Goal: Task Accomplishment & Management: Complete application form

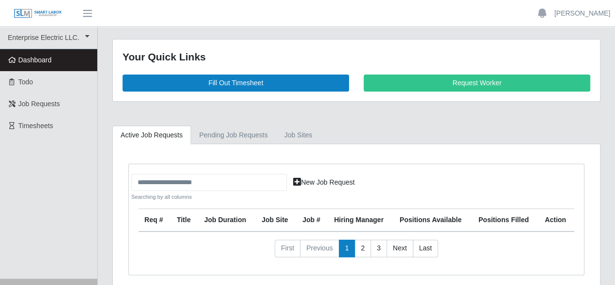
scroll to position [40, 0]
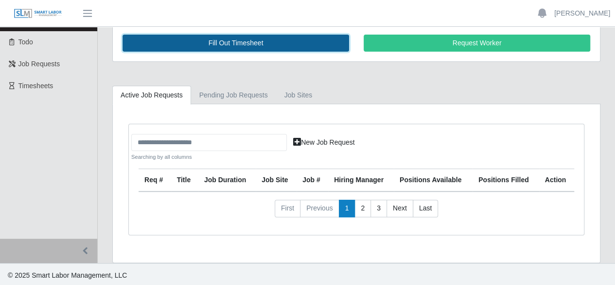
click at [232, 46] on link "Fill Out Timesheet" at bounding box center [236, 43] width 227 height 17
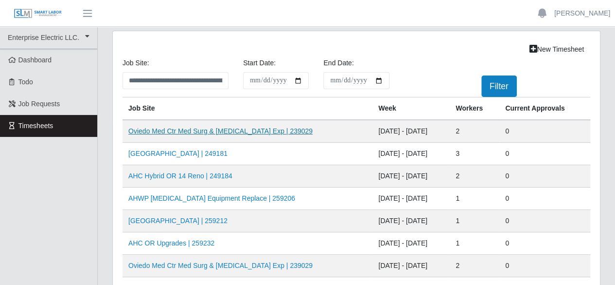
click at [201, 131] on link "Oviedo Med Ctr Med Surg & ICU Exp | 239029" at bounding box center [220, 131] width 184 height 8
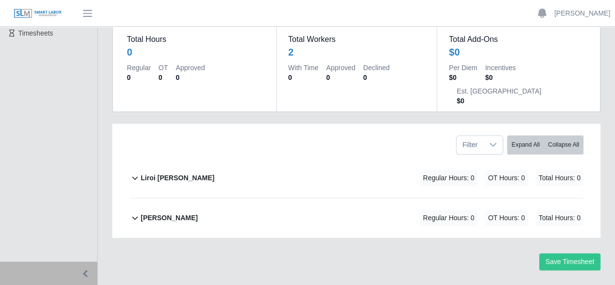
scroll to position [92, 0]
click at [145, 173] on b "Liroi [PERSON_NAME]" at bounding box center [178, 178] width 74 height 10
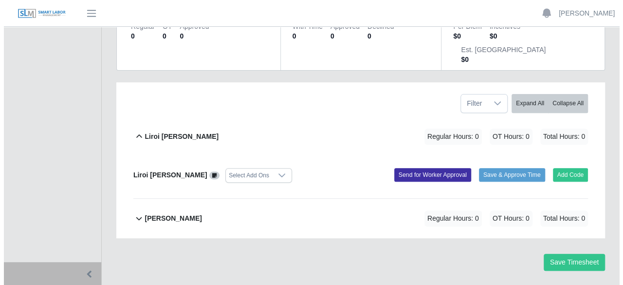
scroll to position [134, 0]
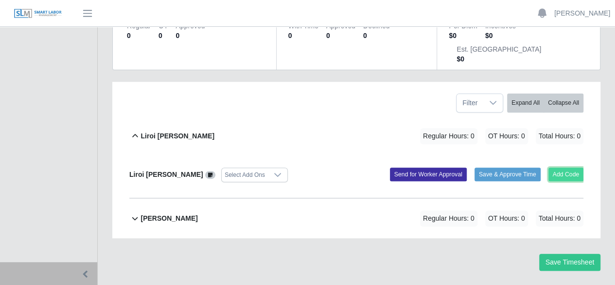
click at [555, 167] on button "Add Code" at bounding box center [567, 174] width 36 height 14
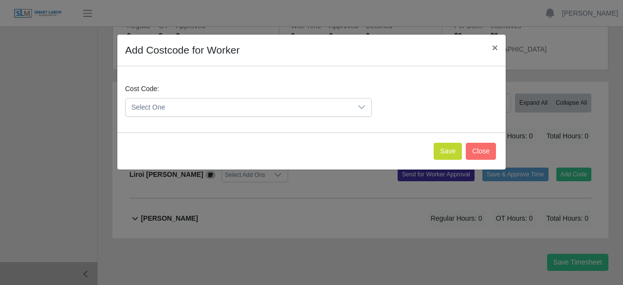
click at [327, 103] on span "Select One" at bounding box center [239, 107] width 226 height 18
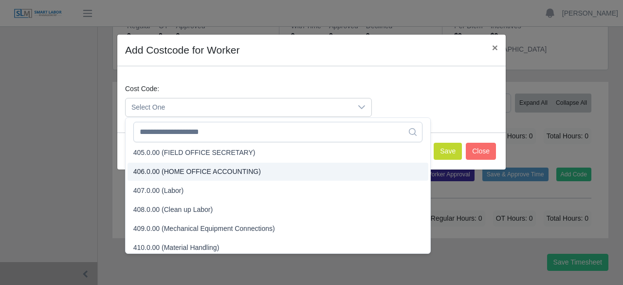
scroll to position [146, 0]
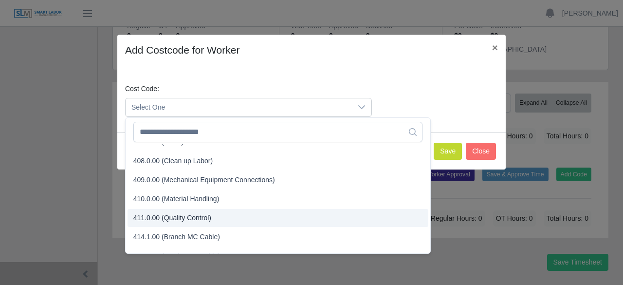
click at [213, 221] on li "411.0.00 (Quality Control)" at bounding box center [277, 218] width 301 height 18
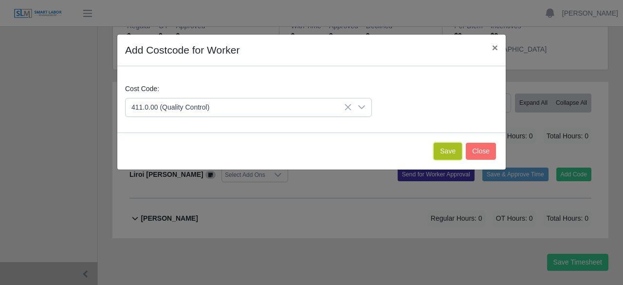
click at [446, 153] on button "Save" at bounding box center [447, 151] width 28 height 17
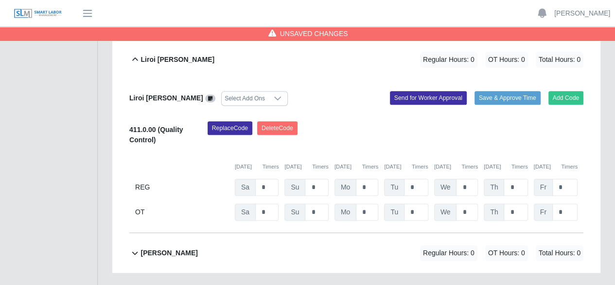
scroll to position [197, 0]
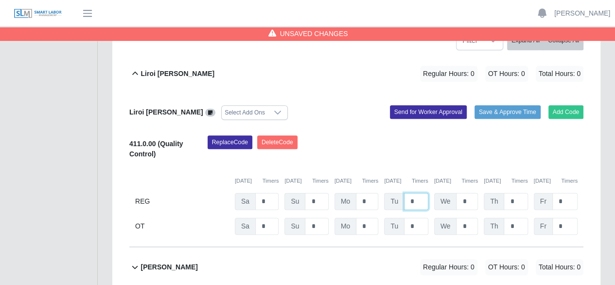
click at [419, 193] on input "*" at bounding box center [416, 201] width 24 height 17
type input "*"
click at [557, 105] on button "Add Code" at bounding box center [567, 112] width 36 height 14
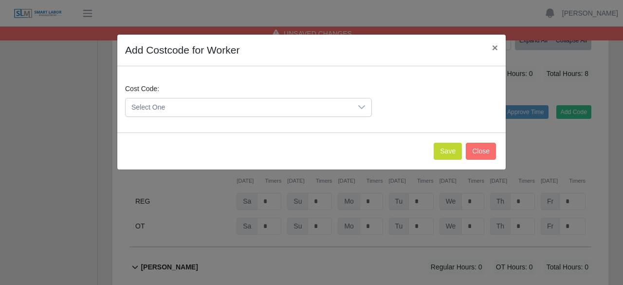
click at [360, 110] on div at bounding box center [361, 107] width 19 height 18
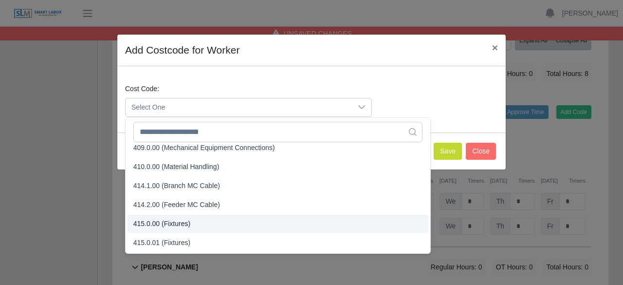
scroll to position [97, 0]
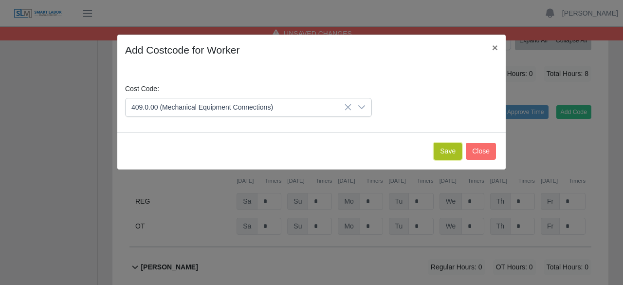
click at [439, 149] on button "Save" at bounding box center [447, 151] width 28 height 17
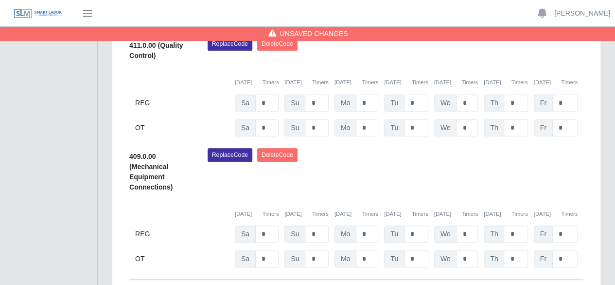
scroll to position [279, 0]
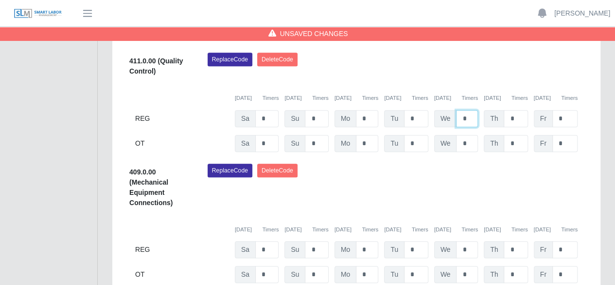
click at [476, 110] on input "*" at bounding box center [467, 118] width 22 height 17
type input "*"
click at [474, 135] on input "*" at bounding box center [467, 143] width 22 height 17
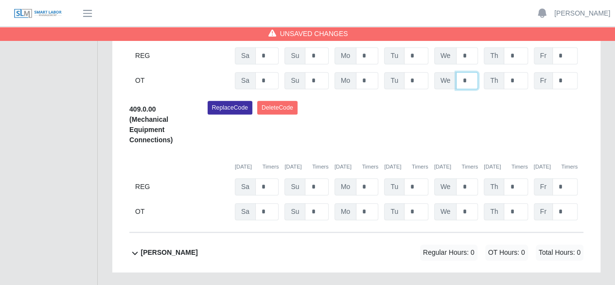
scroll to position [377, 0]
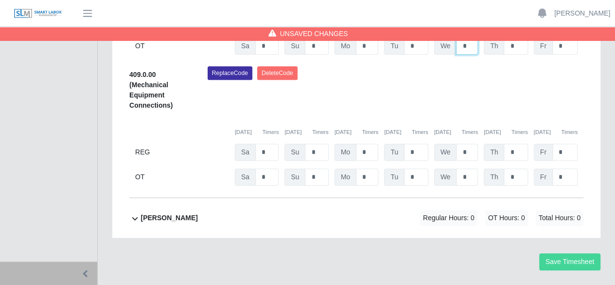
type input "*"
click at [564, 253] on button "Save Timesheet" at bounding box center [570, 261] width 61 height 17
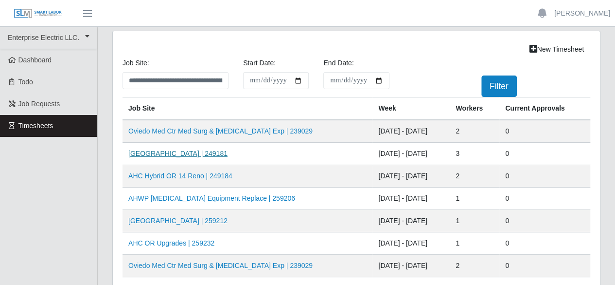
click at [191, 152] on link "AH Celebration Tower | 249181" at bounding box center [177, 153] width 99 height 8
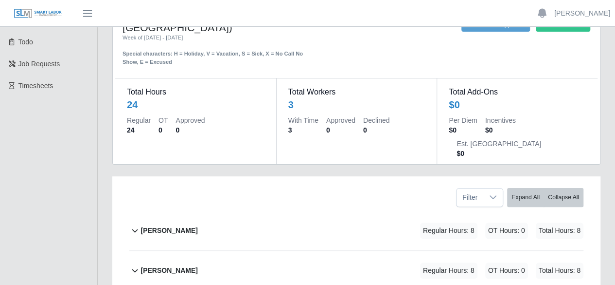
scroll to position [97, 0]
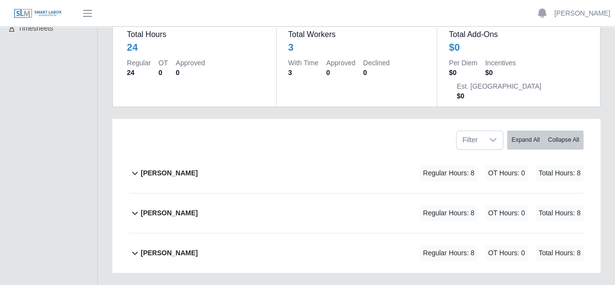
click at [157, 168] on b "Marlin Guerrero" at bounding box center [169, 173] width 57 height 10
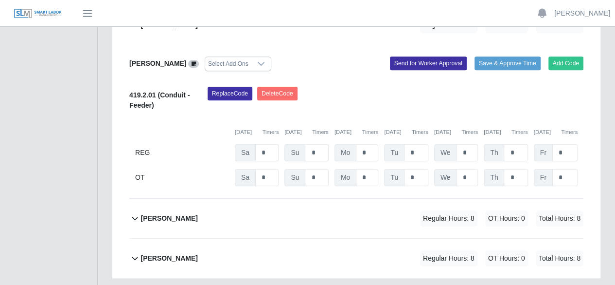
scroll to position [250, 0]
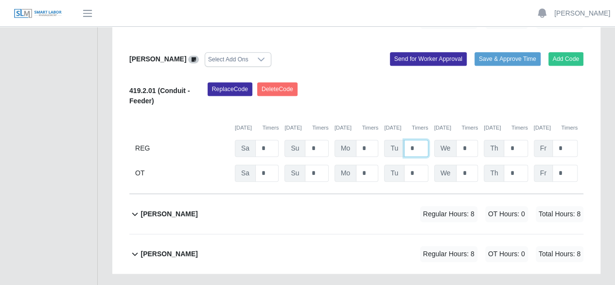
click at [415, 140] on input "*" at bounding box center [416, 148] width 24 height 17
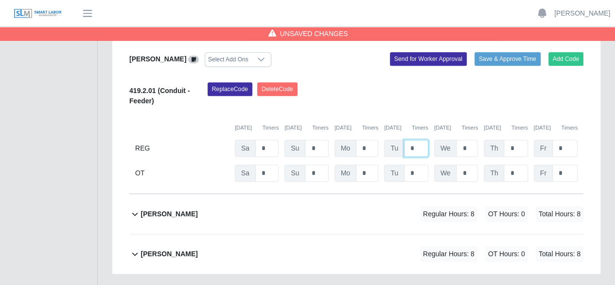
type input "*"
click at [150, 209] on b "pedro alvarez" at bounding box center [169, 214] width 57 height 10
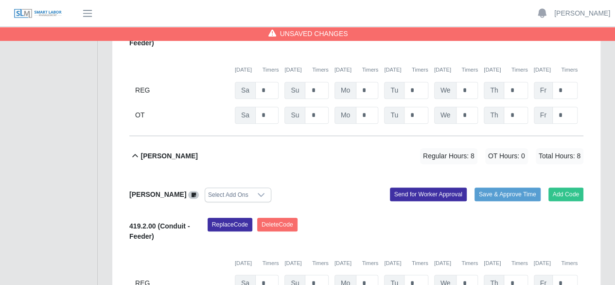
scroll to position [402, 0]
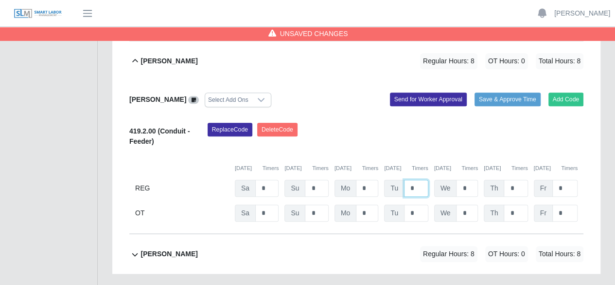
click at [424, 180] on input "*" at bounding box center [416, 188] width 24 height 17
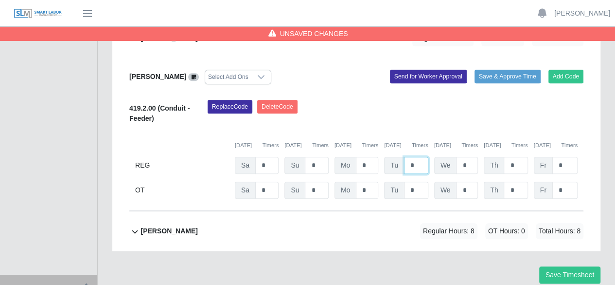
scroll to position [438, 0]
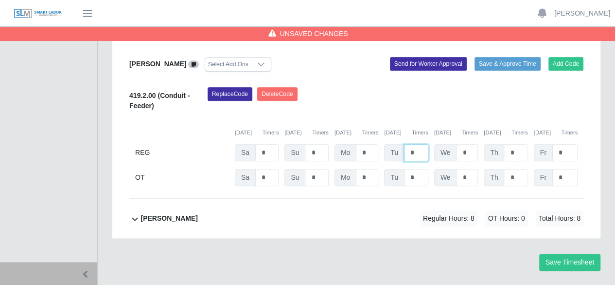
type input "*"
click at [169, 213] on b "ray henderson" at bounding box center [169, 218] width 57 height 10
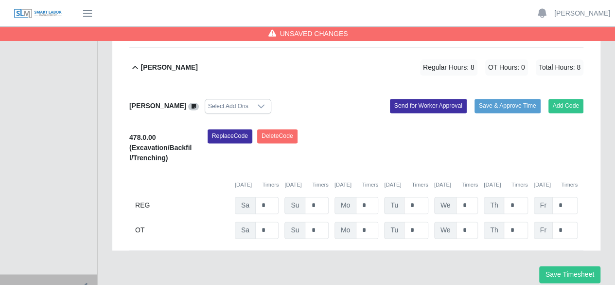
scroll to position [600, 0]
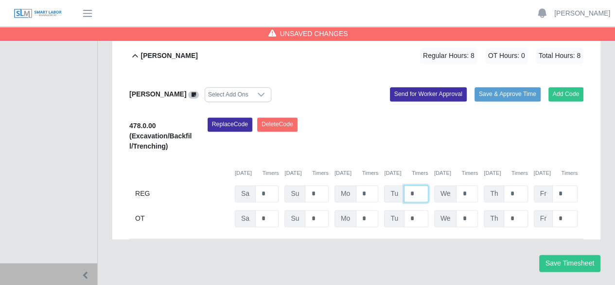
click at [414, 185] on input "*" at bounding box center [416, 193] width 24 height 17
type input "*"
click at [571, 254] on button "Save Timesheet" at bounding box center [570, 262] width 61 height 17
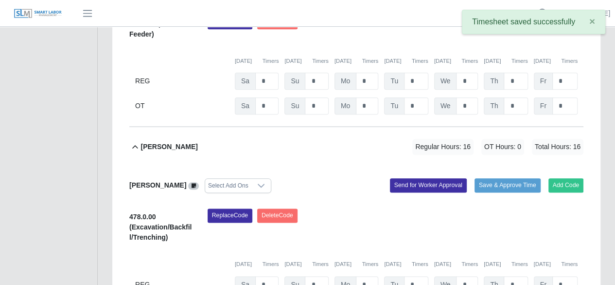
scroll to position [454, 0]
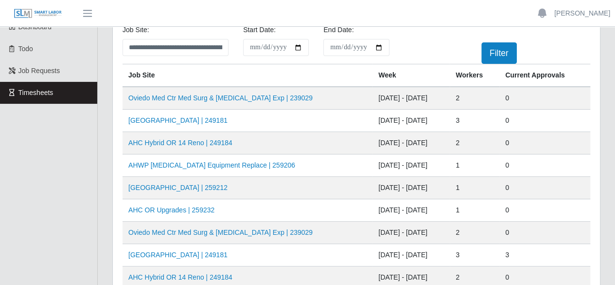
scroll to position [49, 0]
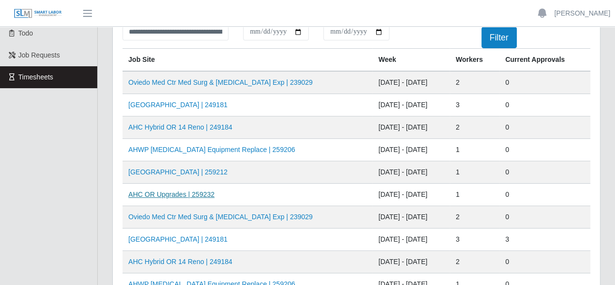
click at [177, 191] on link "AHC OR Upgrades | 259232" at bounding box center [171, 194] width 86 height 8
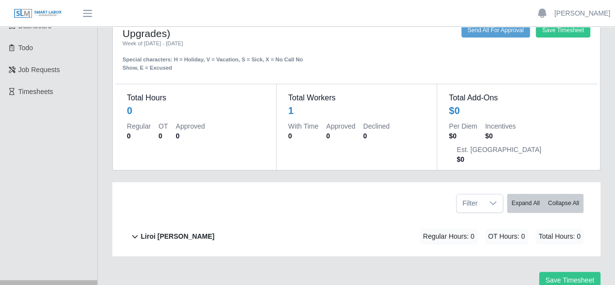
scroll to position [53, 0]
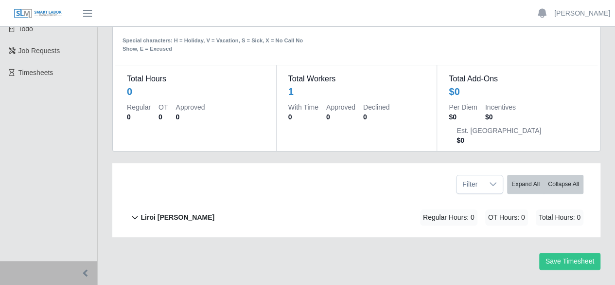
click at [145, 212] on b "Liroi [PERSON_NAME]" at bounding box center [178, 217] width 74 height 10
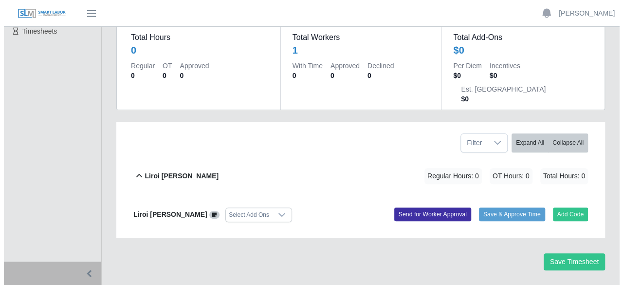
scroll to position [95, 0]
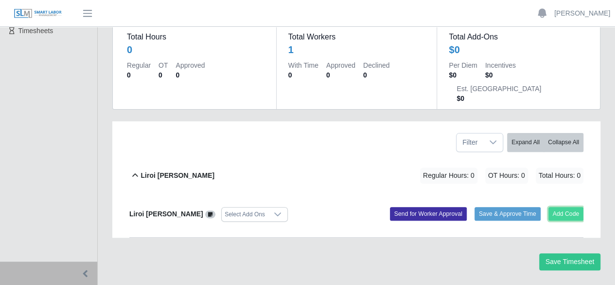
click at [557, 207] on button "Add Code" at bounding box center [567, 214] width 36 height 14
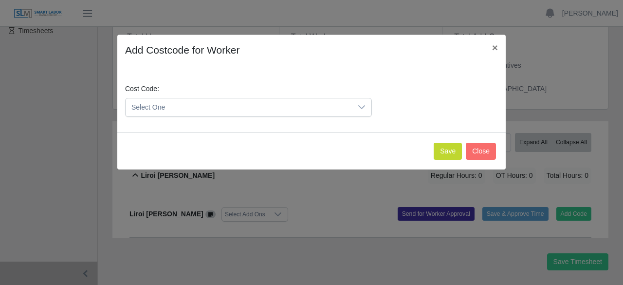
click at [353, 105] on div at bounding box center [361, 107] width 19 height 18
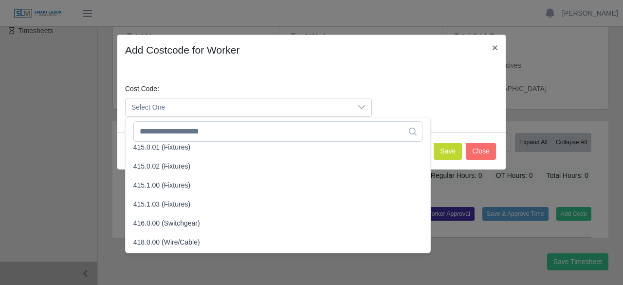
scroll to position [341, 0]
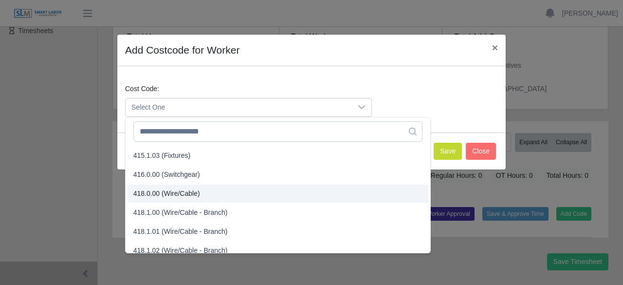
click at [195, 197] on span "418.0.00 (Wire/Cable)" at bounding box center [166, 193] width 67 height 10
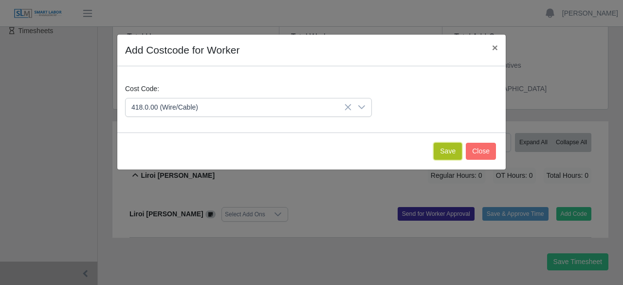
click at [440, 149] on button "Save" at bounding box center [447, 151] width 28 height 17
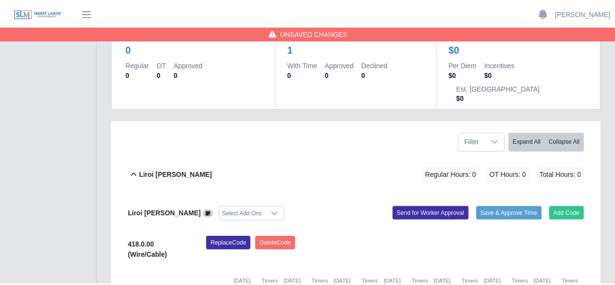
scroll to position [205, 0]
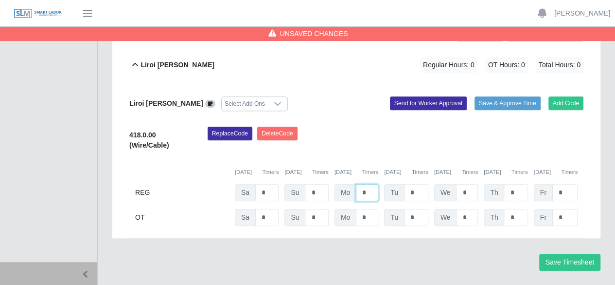
click at [374, 184] on input "*" at bounding box center [367, 192] width 22 height 17
type input "*"
click at [590, 246] on div "Timesheet for 259232 (AHC OR Upgrades) Week of 09/06/2025 - 09/12/2025 Special …" at bounding box center [356, 60] width 503 height 452
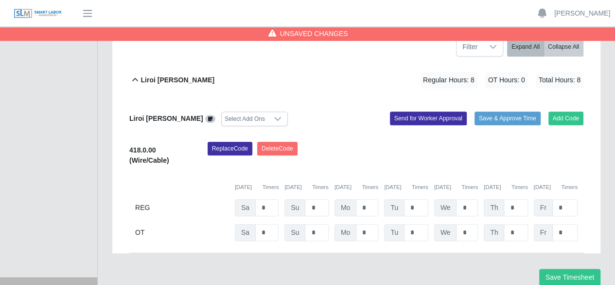
scroll to position [195, 0]
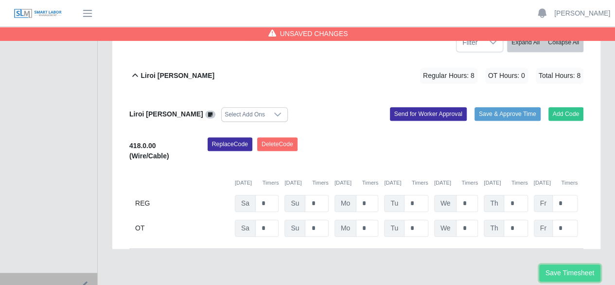
click at [555, 264] on button "Save Timesheet" at bounding box center [570, 272] width 61 height 17
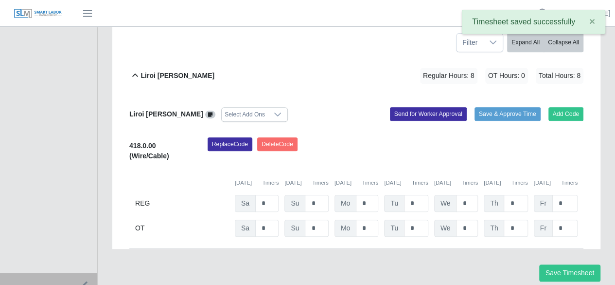
scroll to position [0, 0]
